Goal: Task Accomplishment & Management: Complete application form

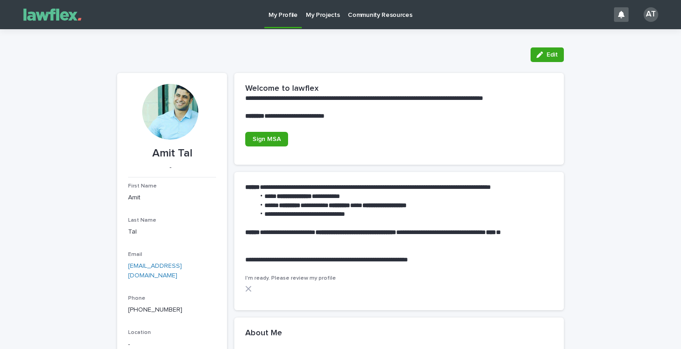
click at [318, 15] on p "My Projects" at bounding box center [323, 9] width 34 height 19
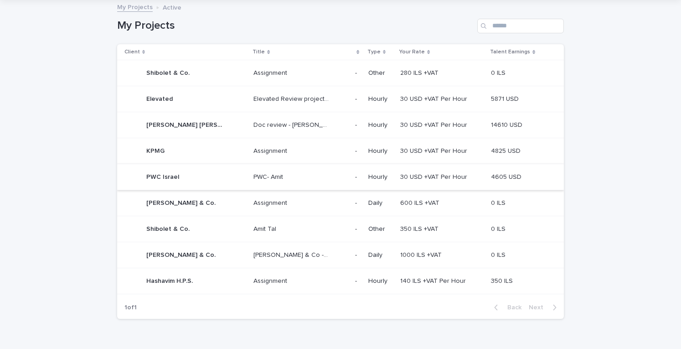
scroll to position [98, 0]
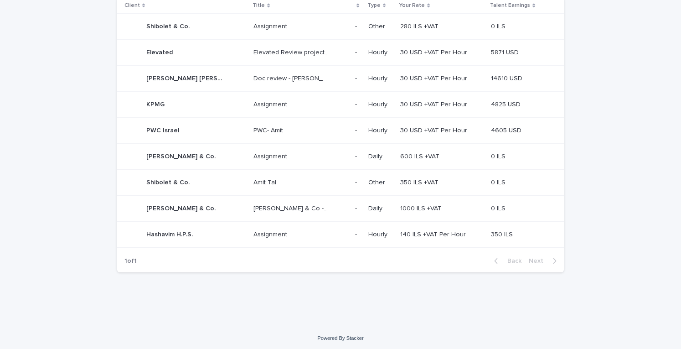
click at [208, 230] on div "Hashavim H.P.S. [PERSON_NAME] H.P.S." at bounding box center [185, 234] width 122 height 18
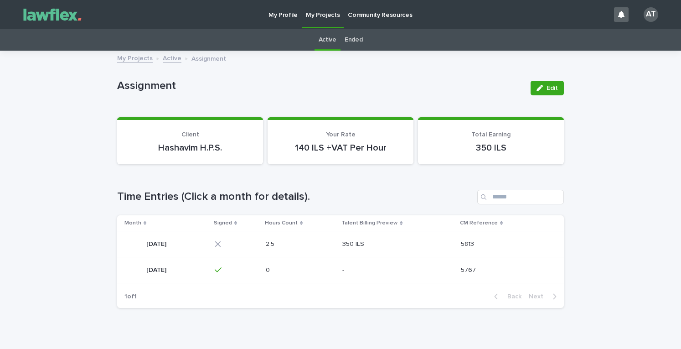
click at [207, 249] on div "[DATE] [DATE]" at bounding box center [165, 244] width 83 height 18
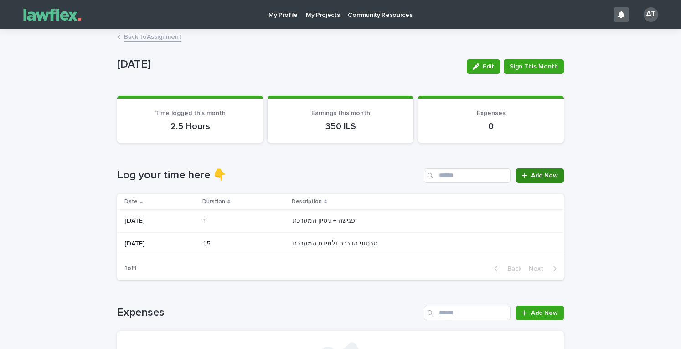
click at [536, 171] on link "Add New" at bounding box center [540, 175] width 48 height 15
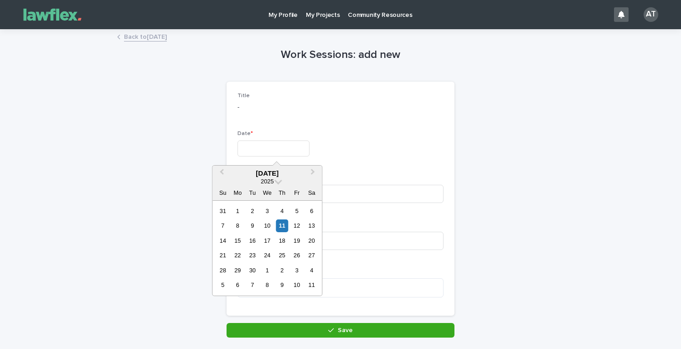
click at [260, 151] on input "text" at bounding box center [274, 148] width 72 height 16
click at [285, 225] on div "11" at bounding box center [282, 225] width 12 height 12
type input "*********"
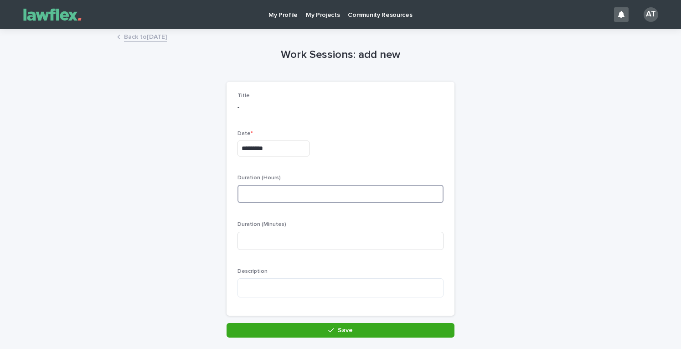
click at [268, 201] on input at bounding box center [341, 194] width 206 height 18
type input "*"
drag, startPoint x: 286, startPoint y: 270, endPoint x: 283, endPoint y: 279, distance: 9.2
click at [285, 275] on div "Description" at bounding box center [341, 286] width 206 height 37
click at [283, 289] on textarea at bounding box center [341, 287] width 206 height 19
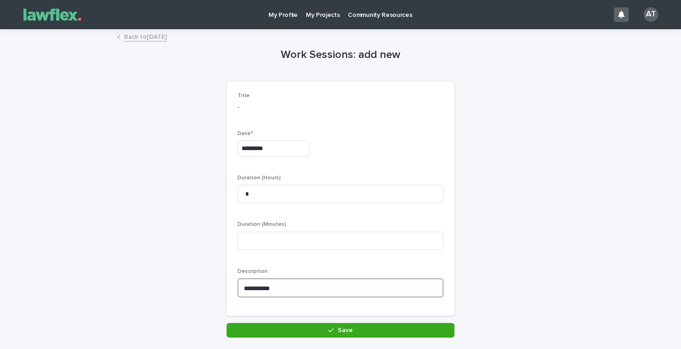
drag, startPoint x: 265, startPoint y: 285, endPoint x: 155, endPoint y: 279, distance: 111.0
click at [155, 279] on div "**********" at bounding box center [340, 184] width 447 height 308
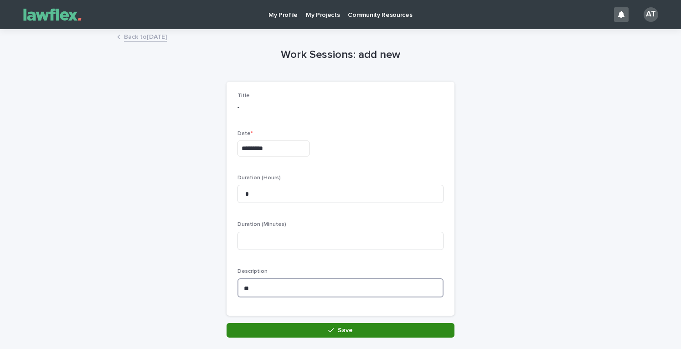
type textarea "**"
click at [360, 330] on button "Save" at bounding box center [341, 330] width 228 height 15
